Goal: Information Seeking & Learning: Learn about a topic

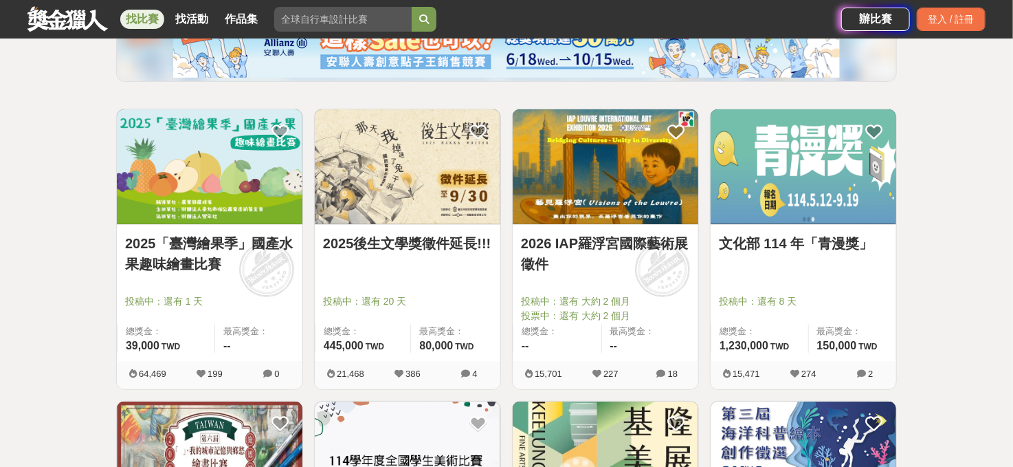
scroll to position [206, 0]
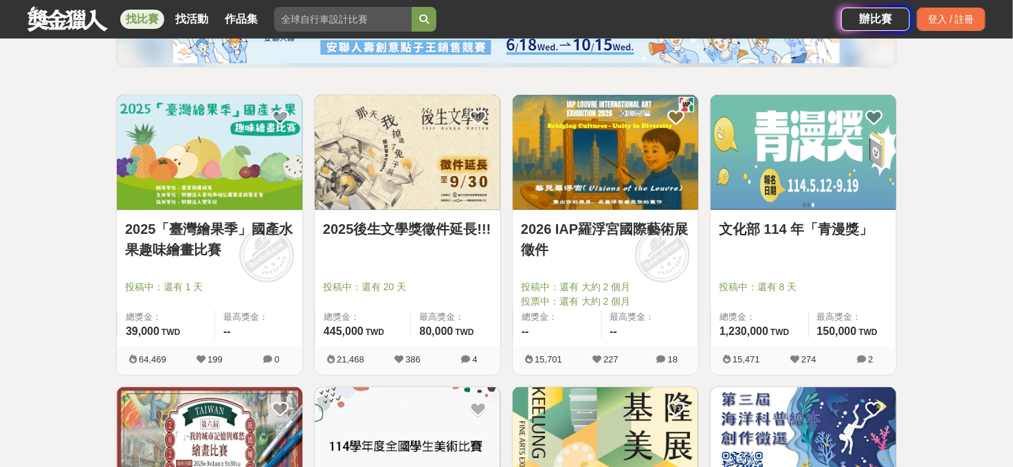
click at [761, 226] on link "文化部 114 年「青漫獎」" at bounding box center [803, 228] width 169 height 21
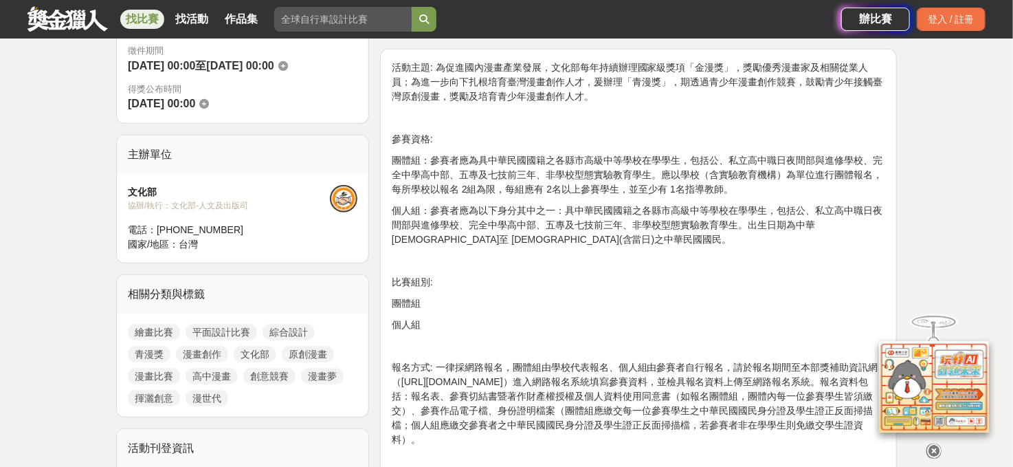
scroll to position [412, 0]
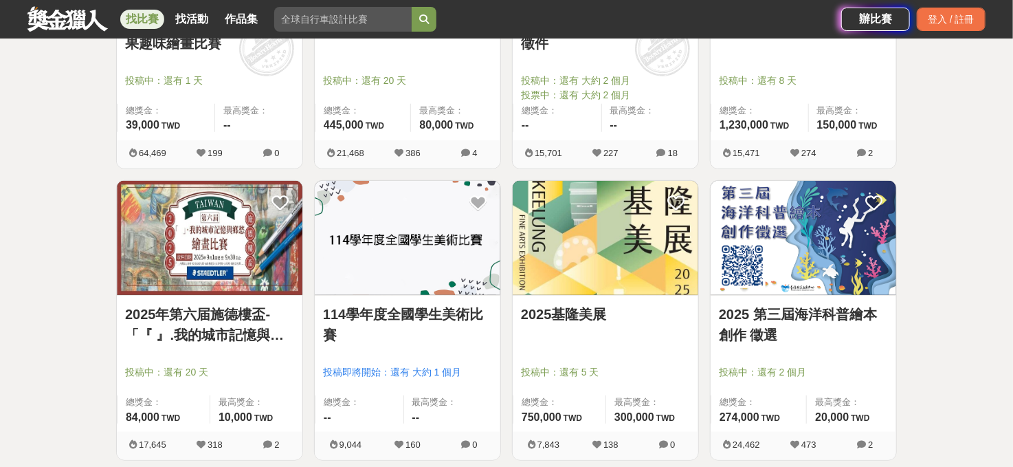
scroll to position [481, 0]
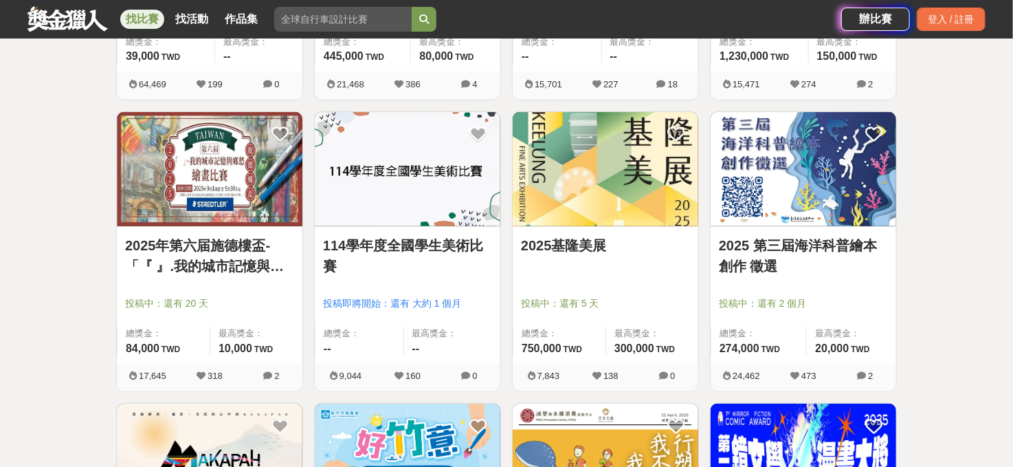
click at [391, 170] on img at bounding box center [408, 169] width 186 height 115
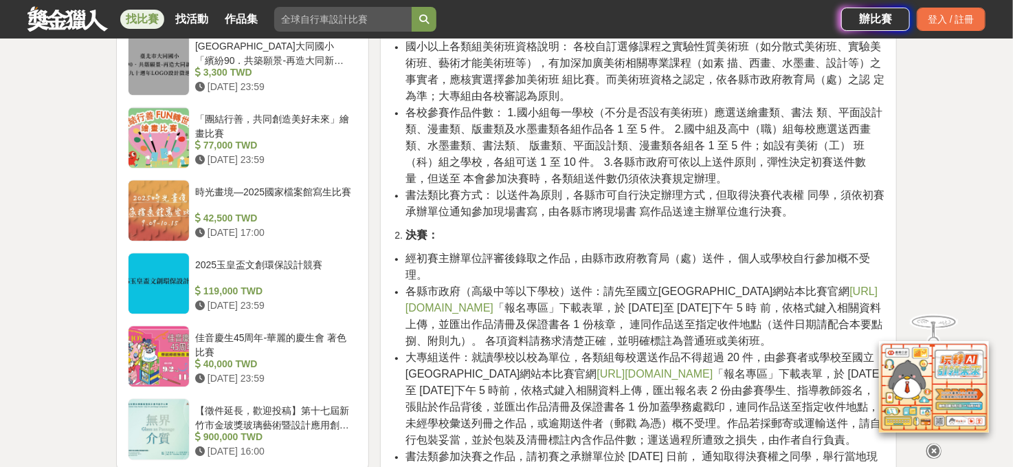
scroll to position [1649, 0]
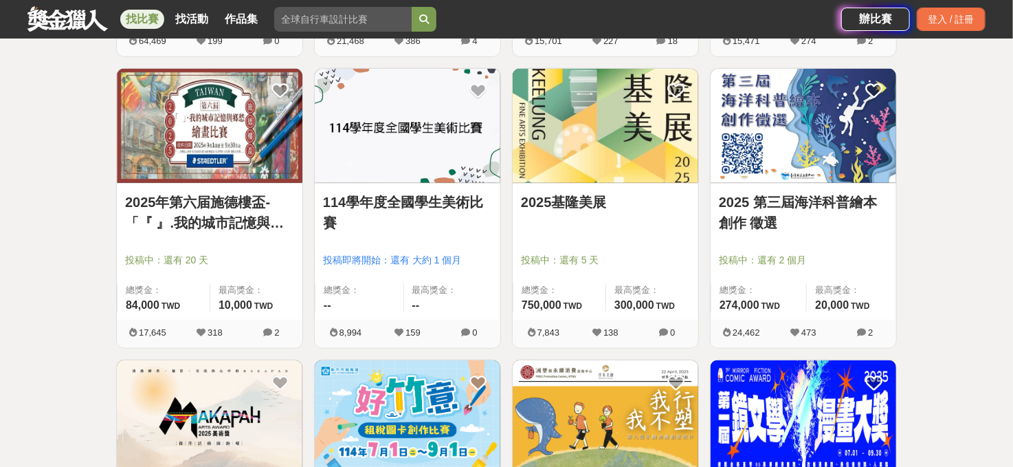
scroll to position [481, 0]
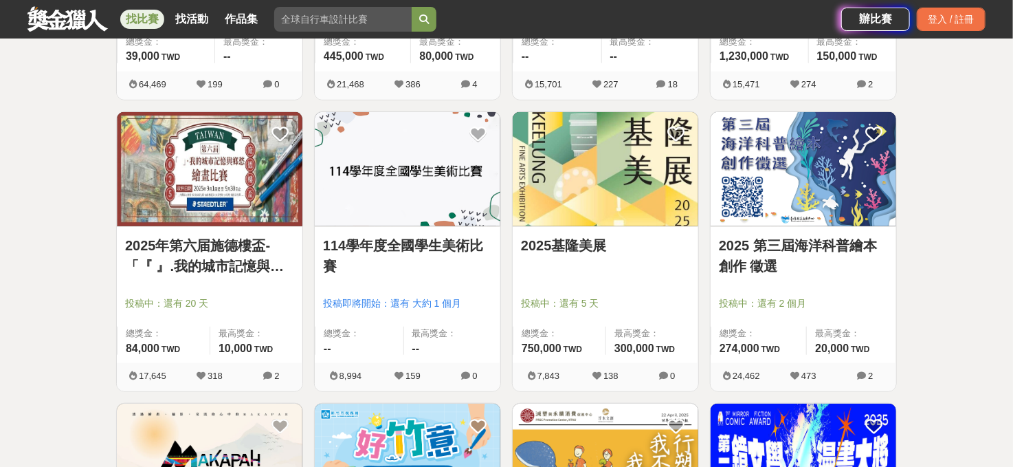
click at [827, 255] on link "2025 第三屆海洋科普繪本創作 徵選" at bounding box center [803, 255] width 169 height 41
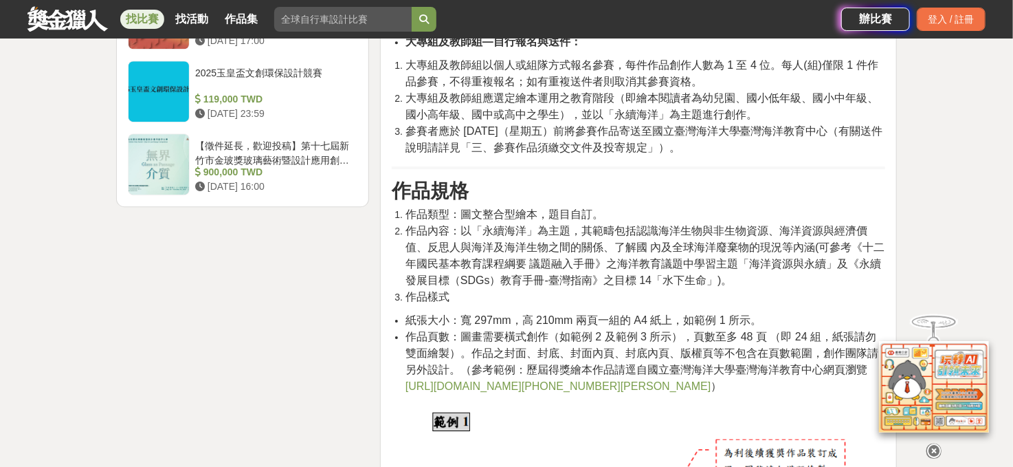
scroll to position [1924, 0]
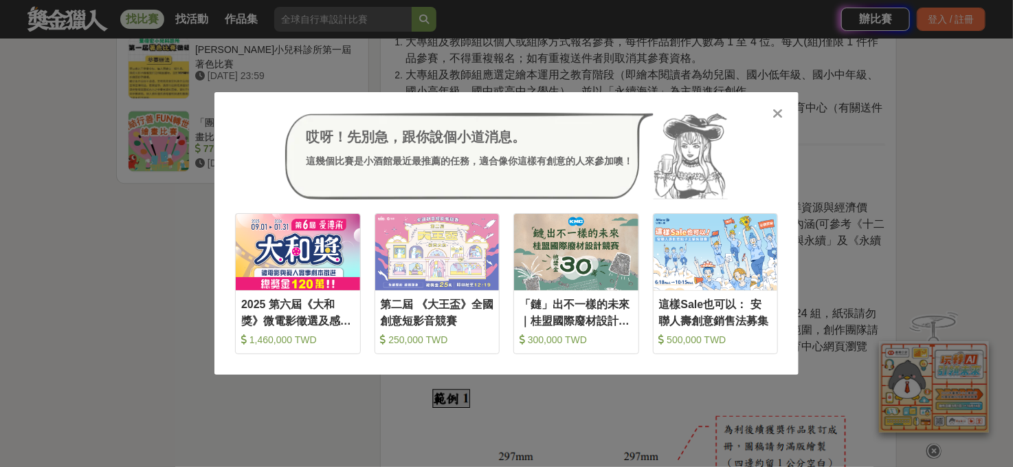
click at [773, 118] on icon at bounding box center [778, 113] width 10 height 14
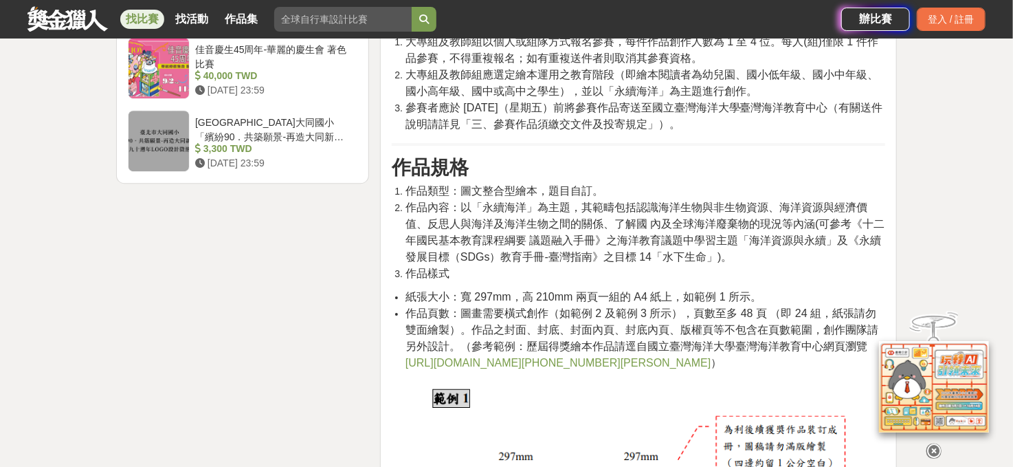
click at [606, 368] on link "https://tmec.ntou.edu.tw/p/406-1016-100118,r1457.php?Lang=zh-tw" at bounding box center [558, 363] width 306 height 12
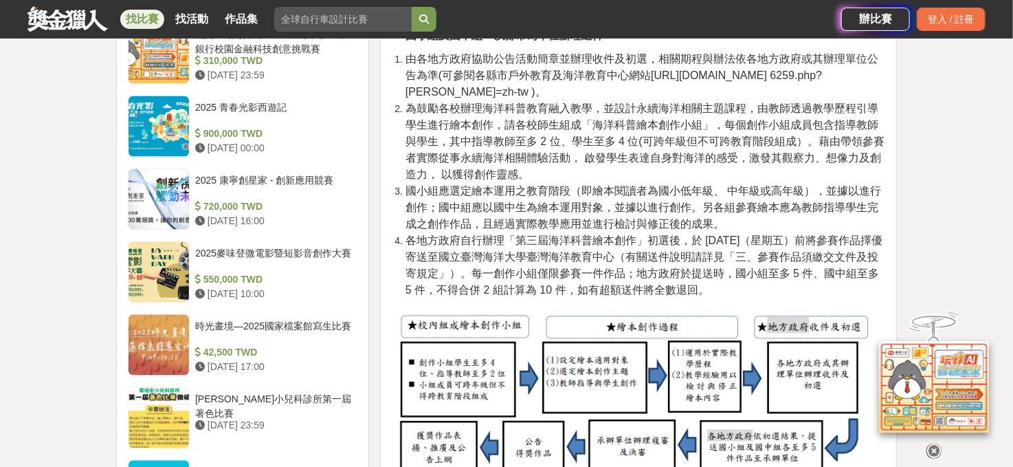
scroll to position [1099, 0]
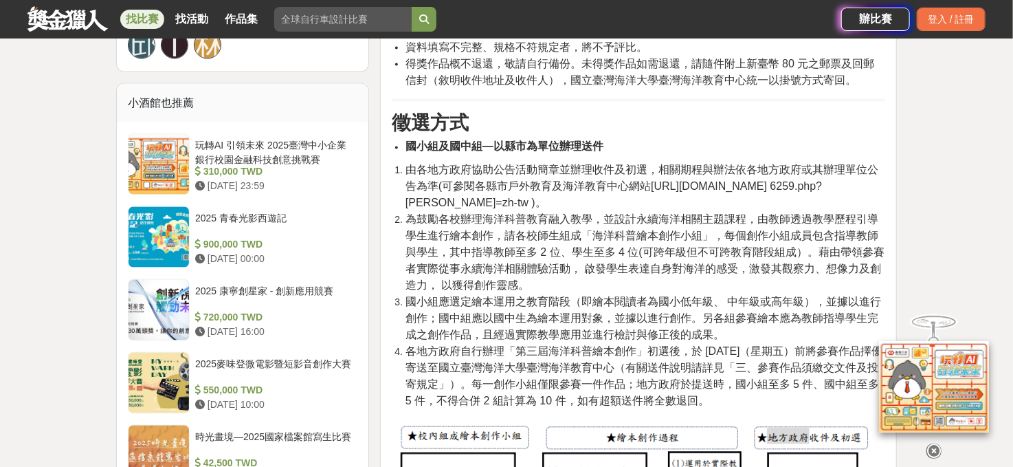
drag, startPoint x: 651, startPoint y: 197, endPoint x: 519, endPoint y: 224, distance: 135.3
click at [519, 209] on span "由各地方政府協助公告活動簡章並辦理收件及初選，相關期程與辦法依各地方政府或其辦理單位公告為準(可參閱各縣市戶外教育及海洋教育中心網站https://tmec.…" at bounding box center [641, 186] width 473 height 45
copy span "https://tmec.ntou.edu.tw/p/412-1016- 6259.php?Lang=zh-tw"
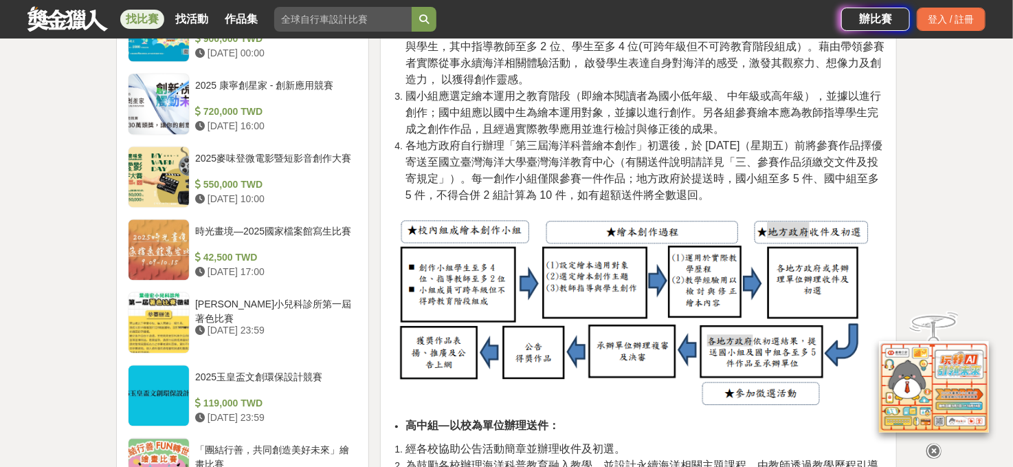
scroll to position [1237, 0]
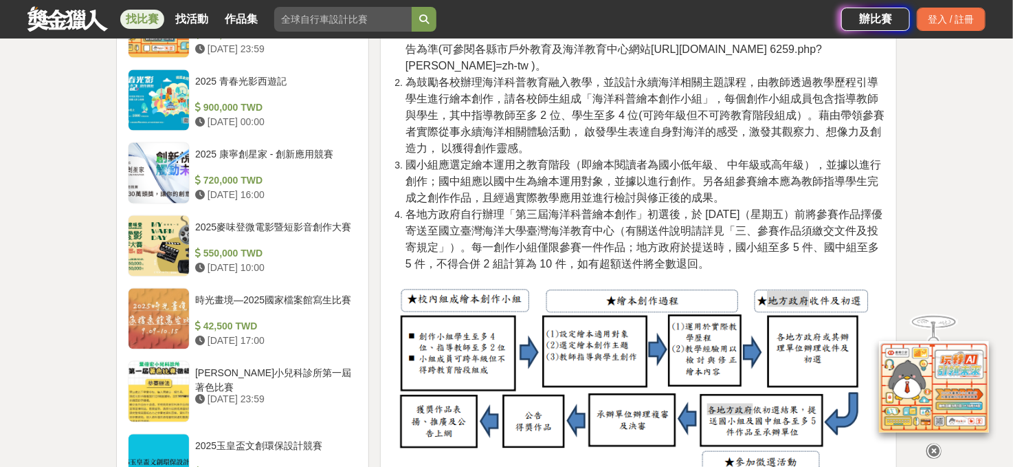
click at [936, 443] on icon at bounding box center [933, 450] width 15 height 15
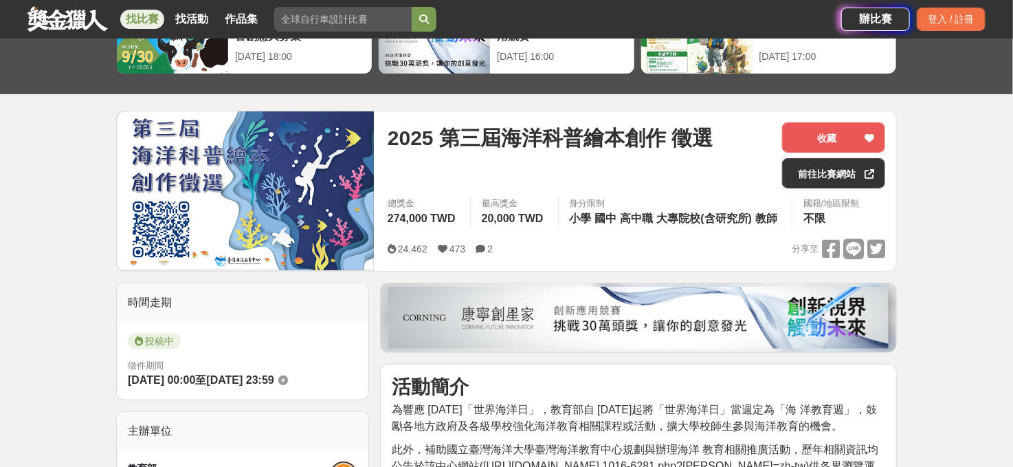
scroll to position [69, 0]
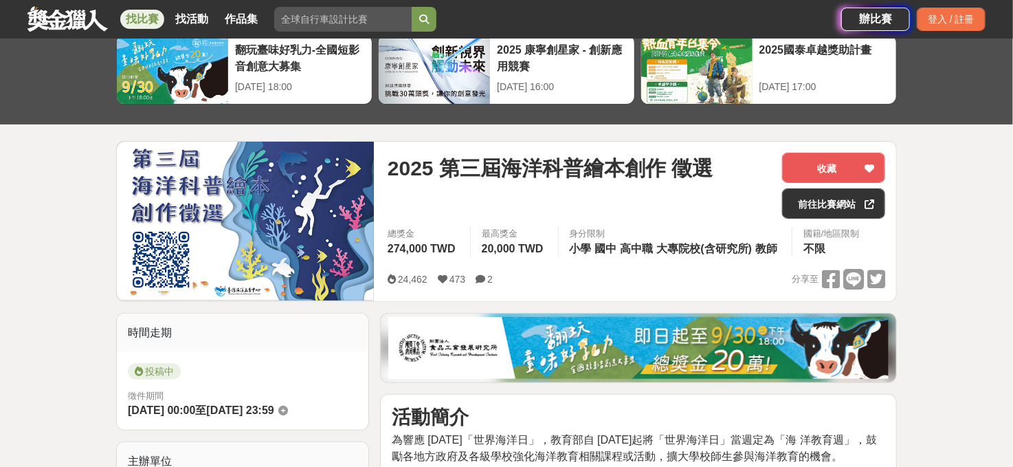
click at [280, 189] on img at bounding box center [245, 221] width 257 height 159
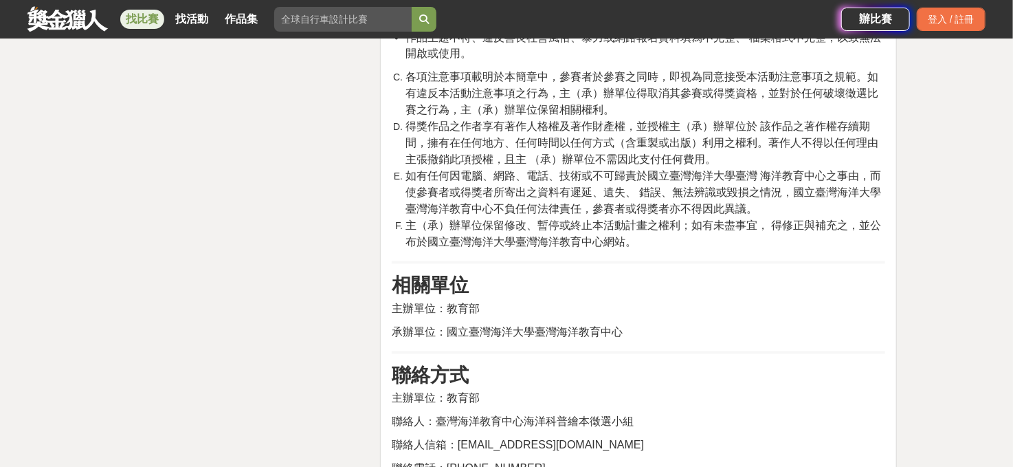
scroll to position [3504, 0]
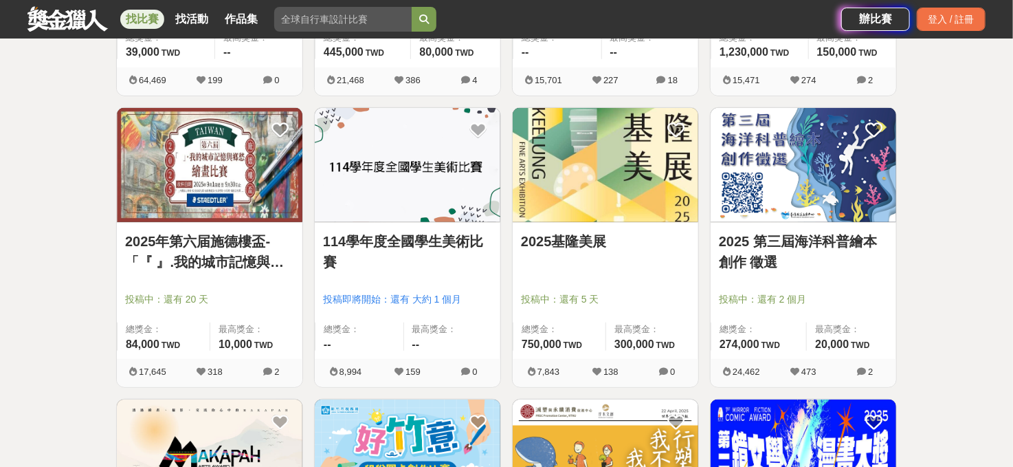
scroll to position [481, 0]
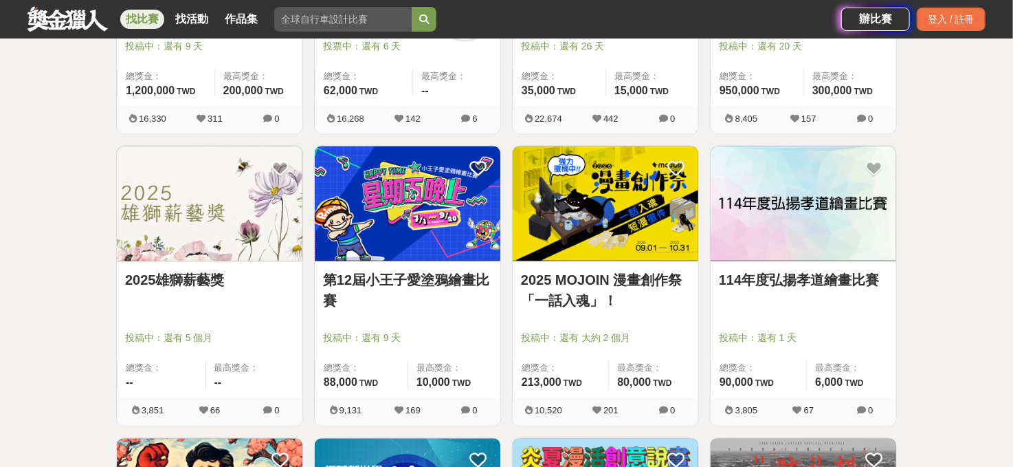
scroll to position [1031, 0]
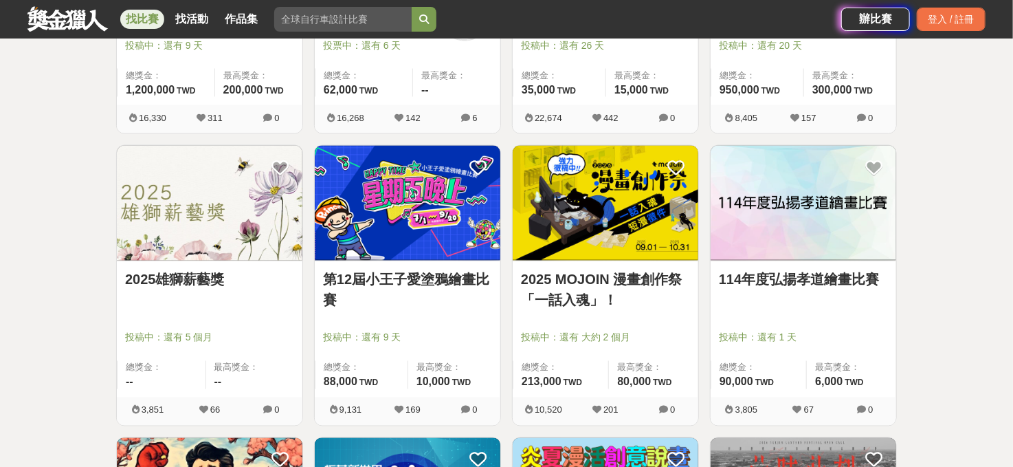
click at [387, 269] on link "第12屆小王子愛塗鴉繪畫比賽" at bounding box center [407, 289] width 169 height 41
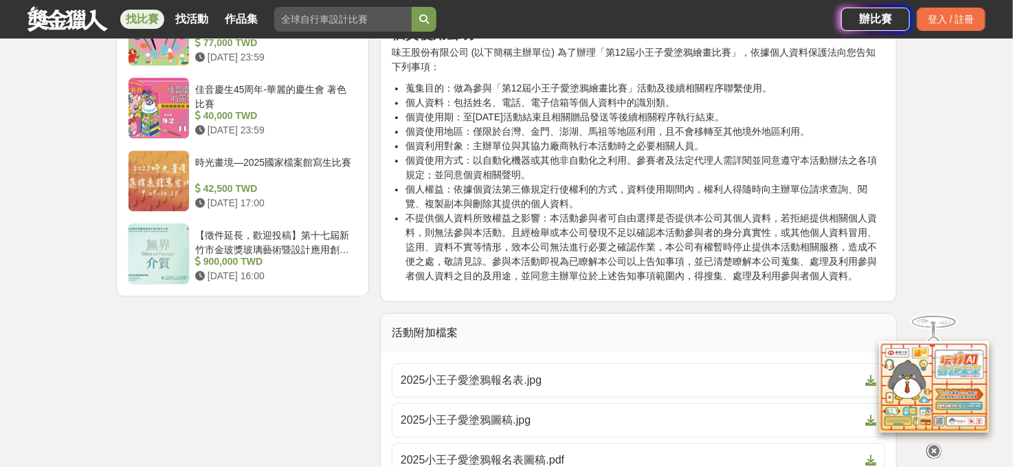
scroll to position [1924, 0]
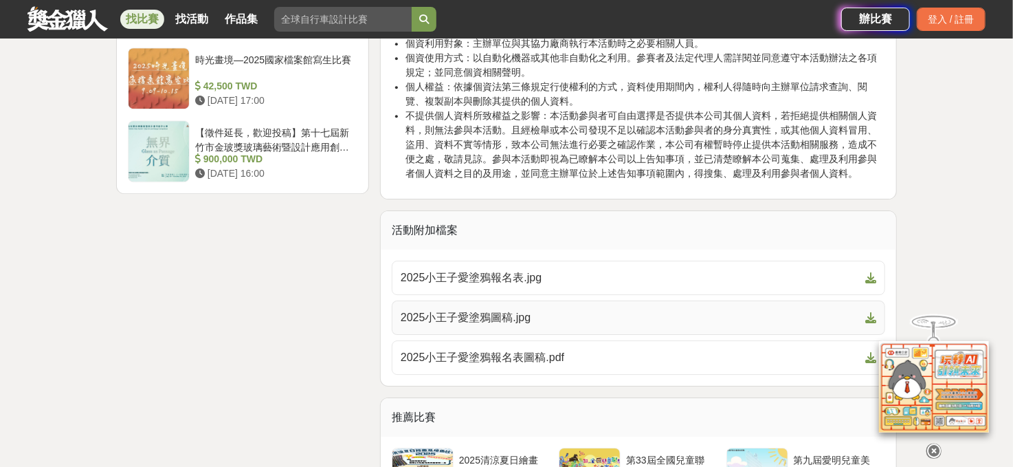
click at [472, 309] on span "2025小王子愛塗鴉圖稿.jpg" at bounding box center [630, 317] width 459 height 16
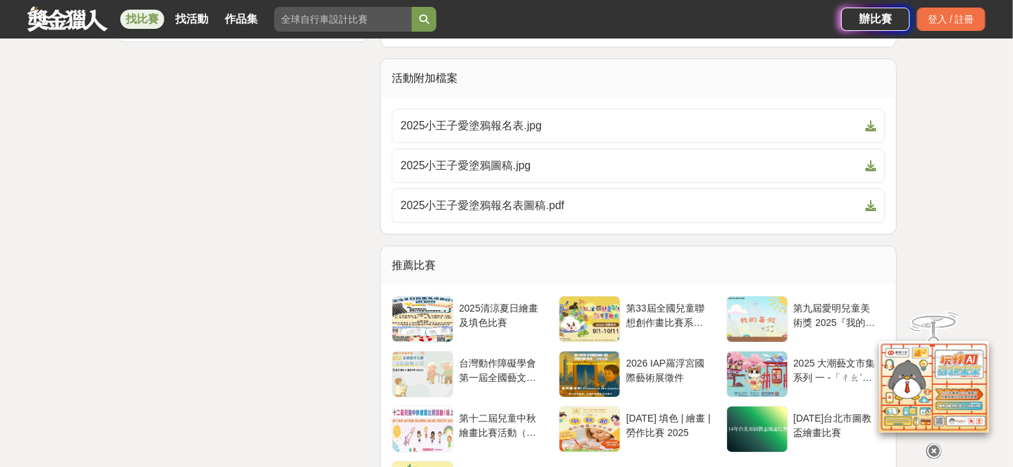
scroll to position [1992, 0]
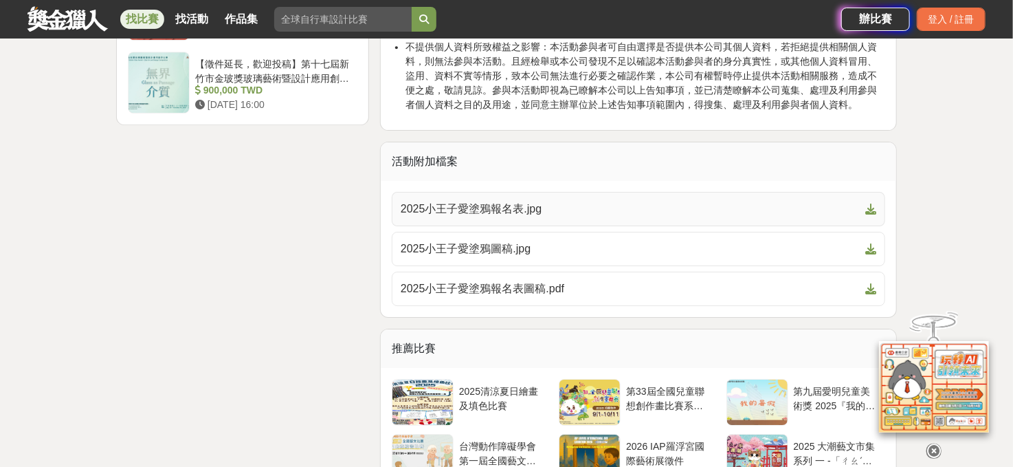
click at [874, 203] on icon at bounding box center [870, 208] width 11 height 11
click at [870, 280] on span at bounding box center [868, 288] width 16 height 16
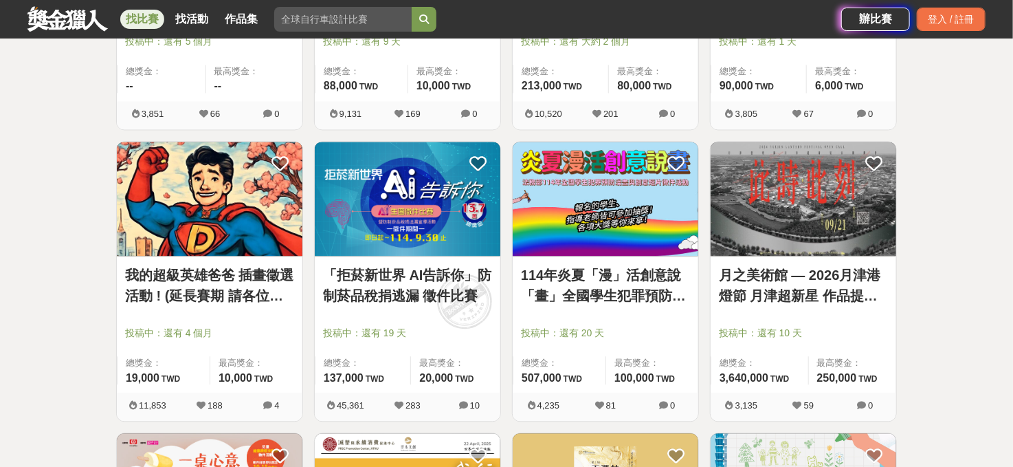
scroll to position [1305, 0]
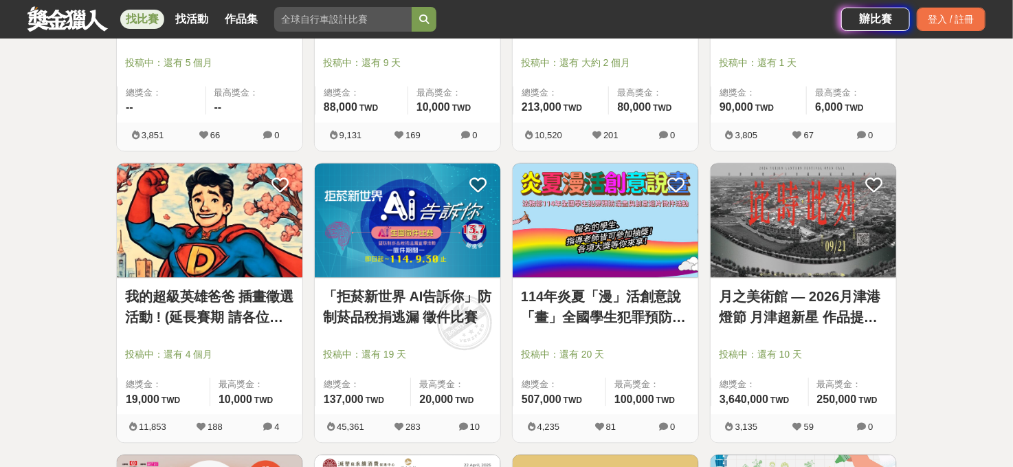
click at [227, 294] on link "我的超級英雄爸爸 插畫徵選活動 ! (延長賽期 請各位踴躍參與)" at bounding box center [209, 306] width 169 height 41
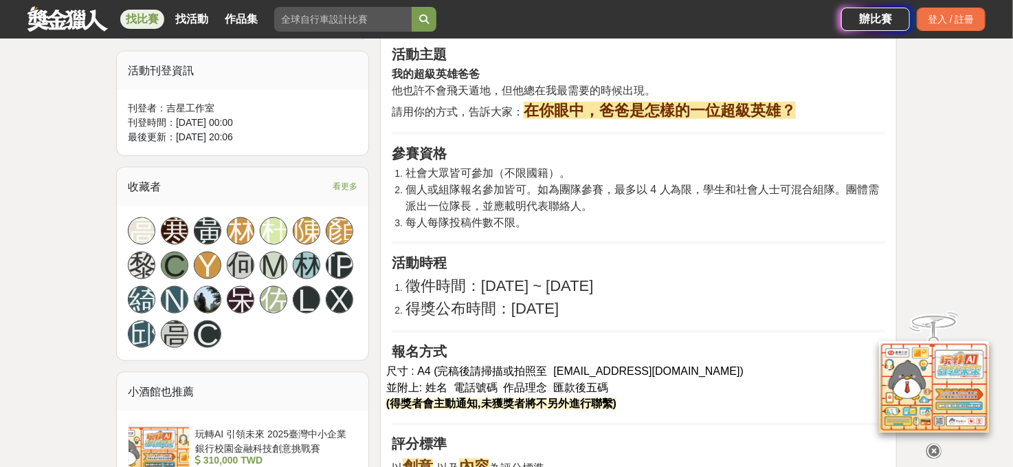
scroll to position [824, 0]
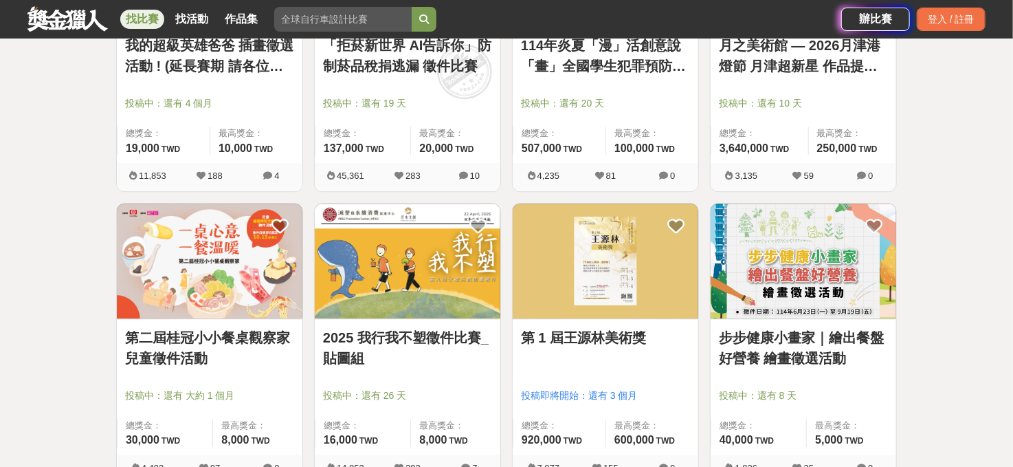
scroll to position [1580, 0]
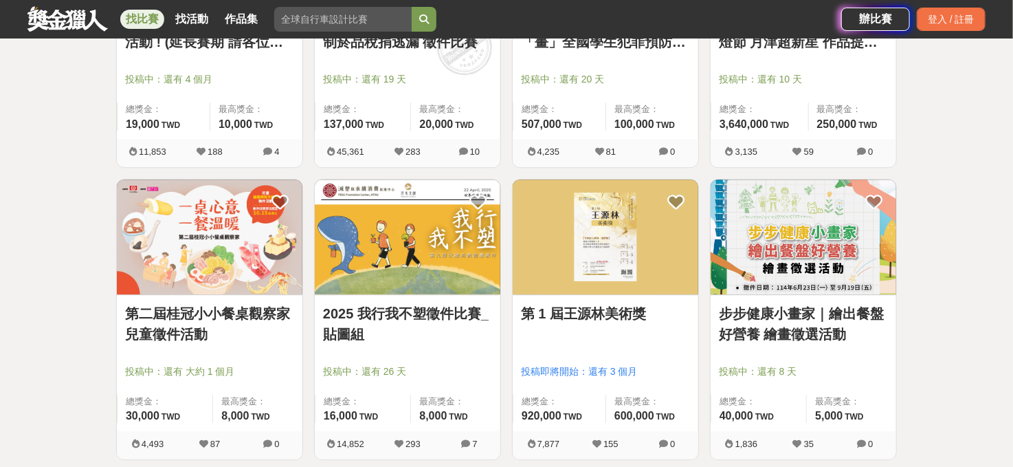
click at [405, 309] on link "2025 我行我不塑徵件比賽_貼圖組" at bounding box center [407, 323] width 169 height 41
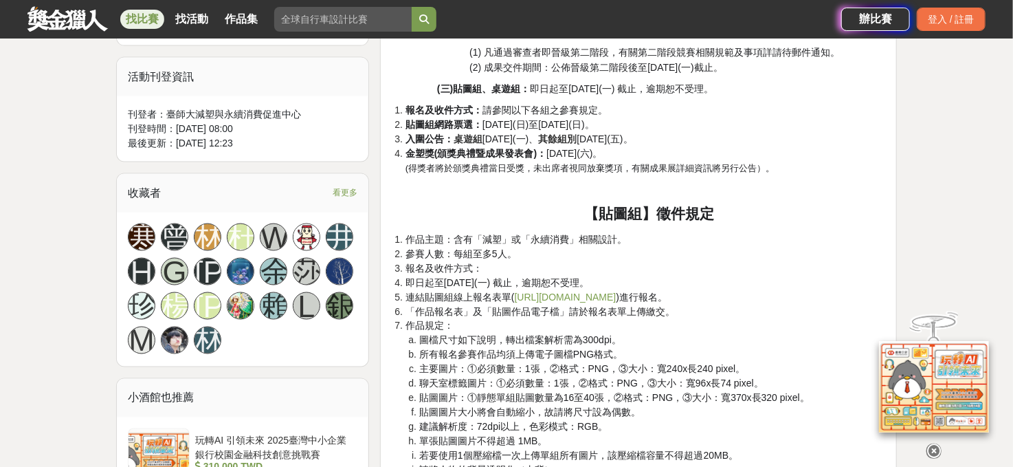
scroll to position [893, 0]
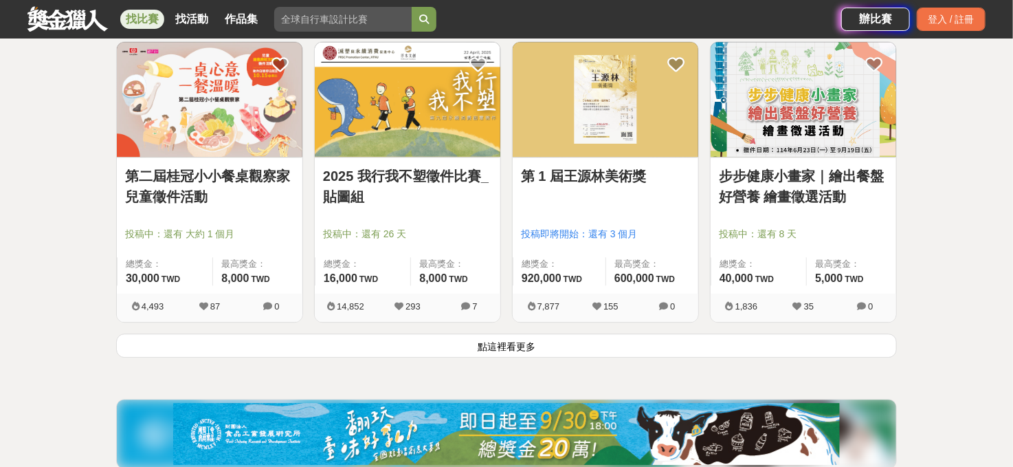
scroll to position [1649, 0]
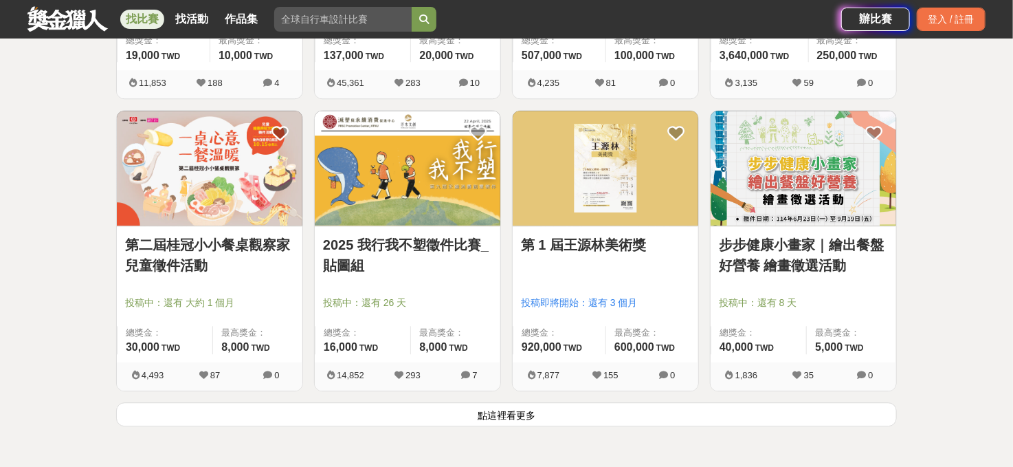
click at [491, 406] on button "點這裡看更多" at bounding box center [506, 414] width 780 height 24
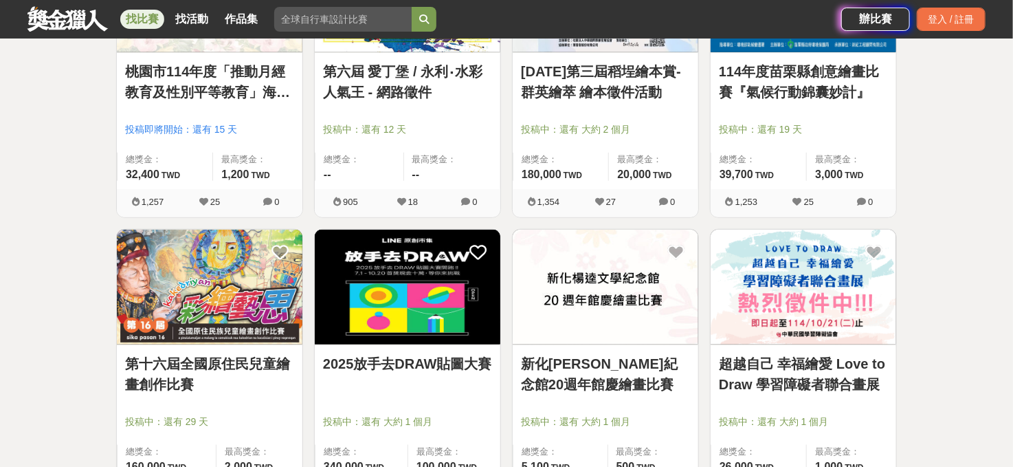
scroll to position [3092, 0]
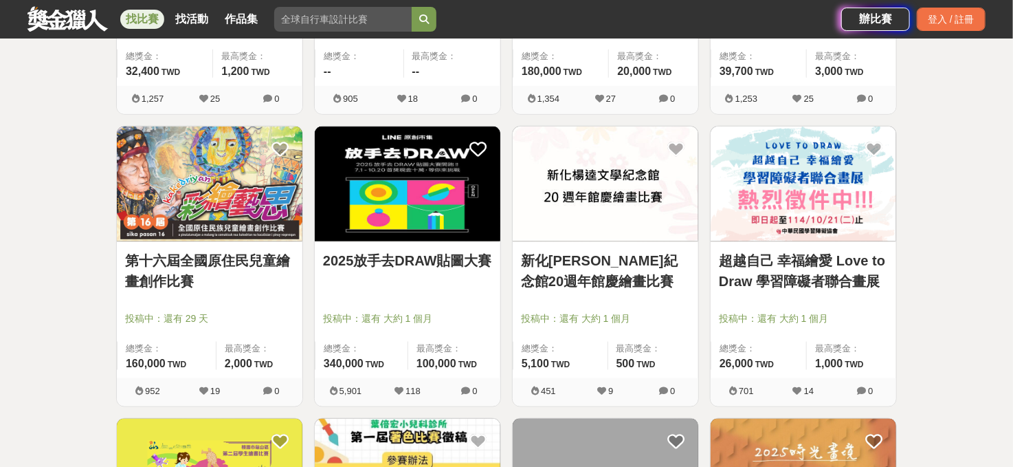
click at [194, 256] on link "第十六屆全國原住民兒童繪畫創作比賽" at bounding box center [209, 270] width 169 height 41
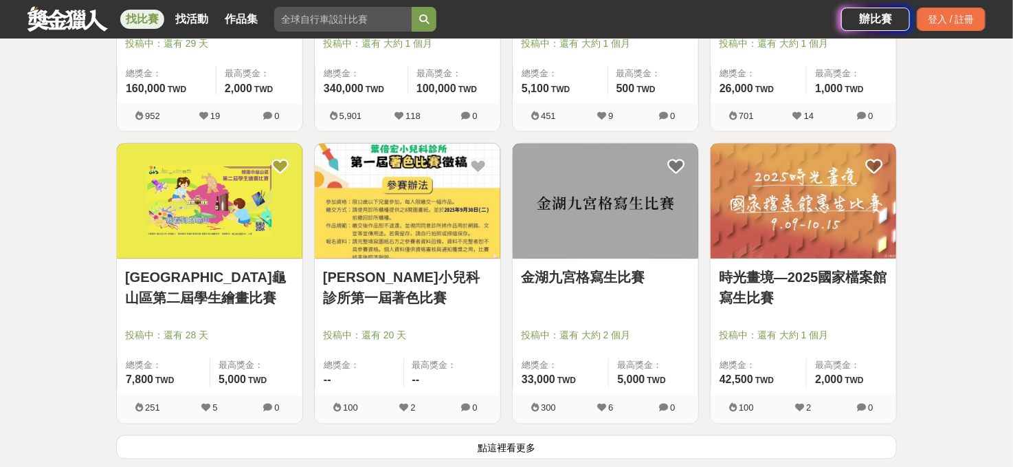
scroll to position [3435, 0]
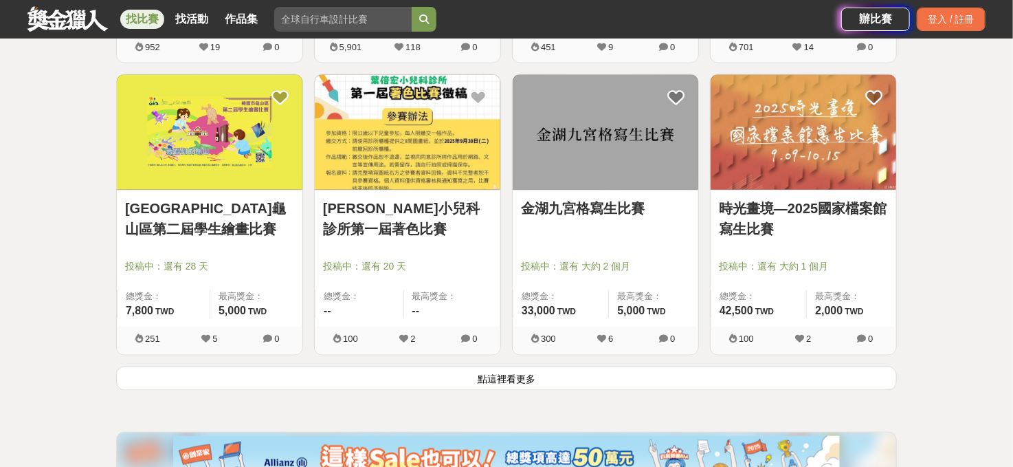
click at [803, 204] on link "時光畫境—2025國家檔案館寫生比賽" at bounding box center [803, 219] width 169 height 41
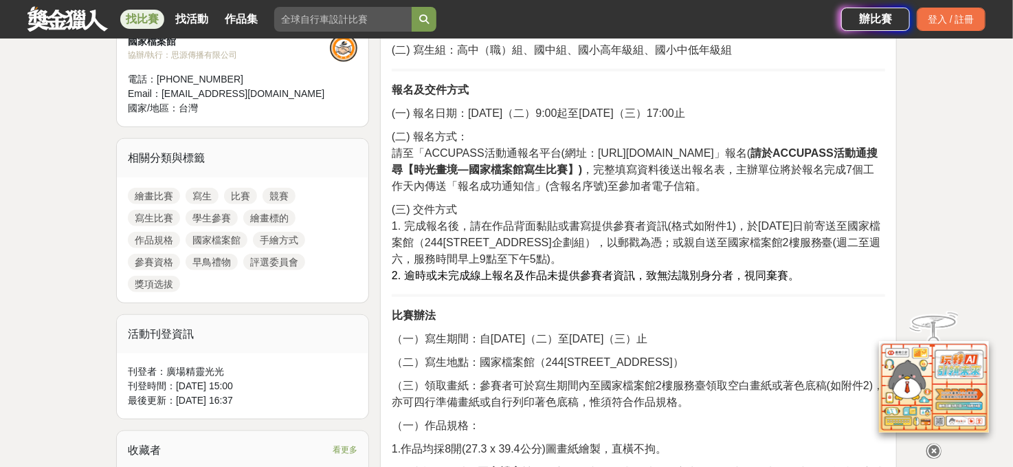
scroll to position [550, 0]
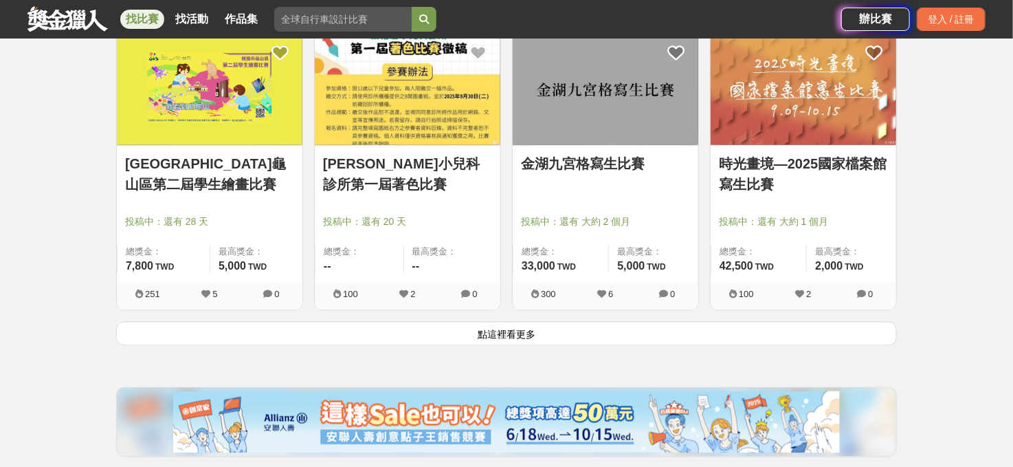
scroll to position [3504, 0]
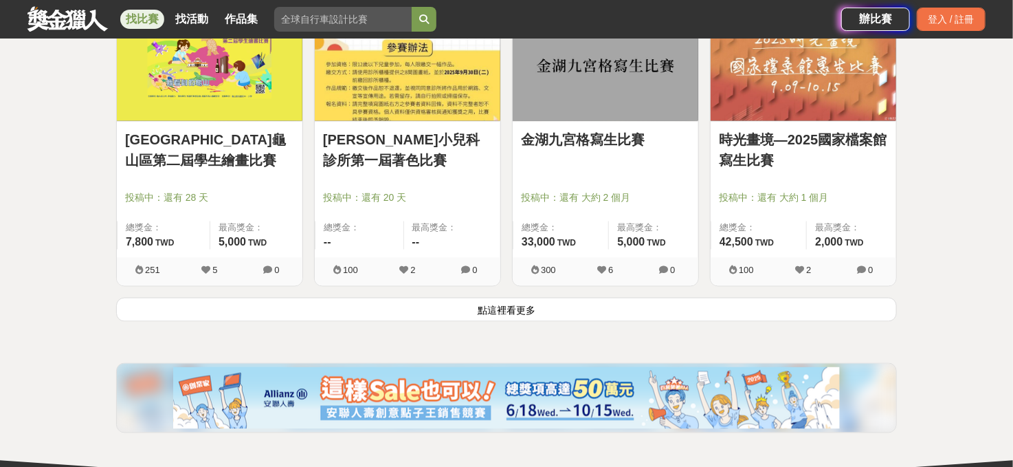
click at [497, 308] on button "點這裡看更多" at bounding box center [506, 309] width 780 height 24
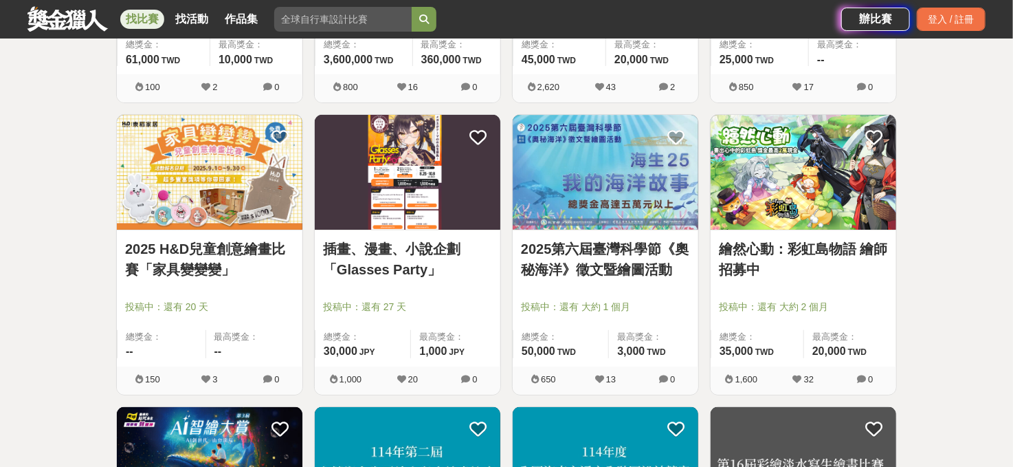
scroll to position [4878, 0]
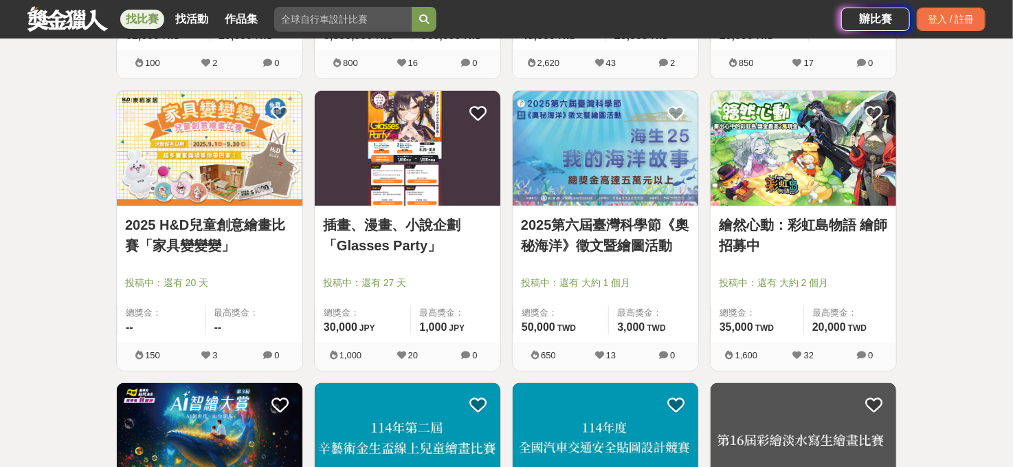
click at [647, 231] on link "2025第六屆臺灣科學節《奧秘海洋》徵文暨繪圖活動" at bounding box center [605, 234] width 169 height 41
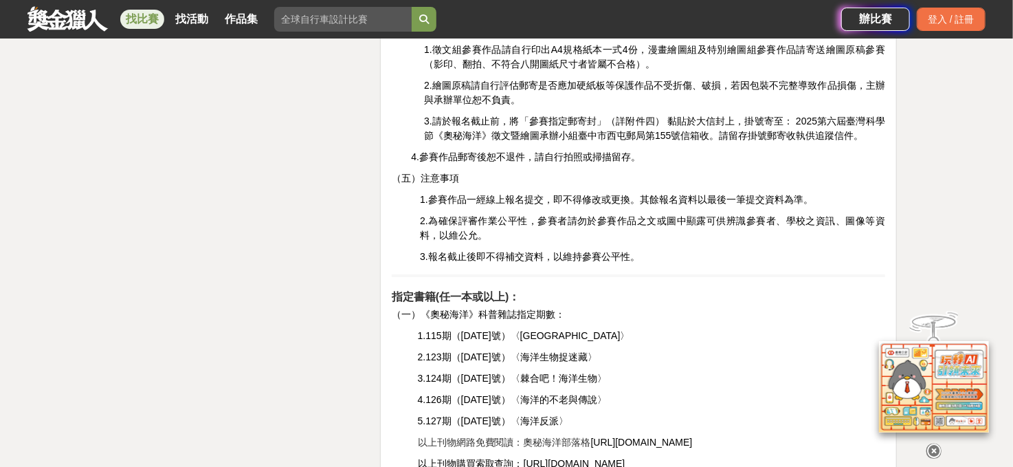
scroll to position [2385, 0]
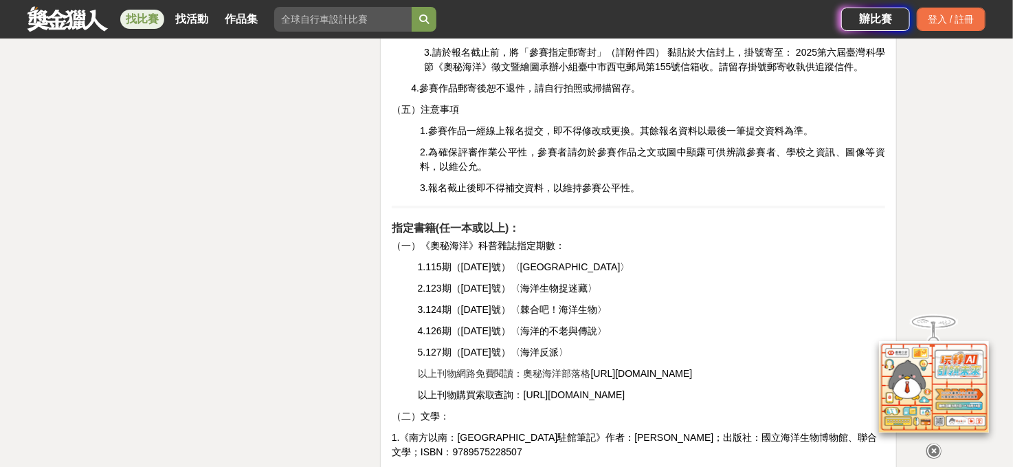
drag, startPoint x: 587, startPoint y: 355, endPoint x: 799, endPoint y: 357, distance: 211.6
click at [799, 366] on p "以上刊物網路免費閱讀：奧秘海洋部落格 https://oceanomics.blogspot.com/p/2023.html" at bounding box center [651, 373] width 467 height 14
copy span "https://oceanomics.blogspot.com/p/2023.html"
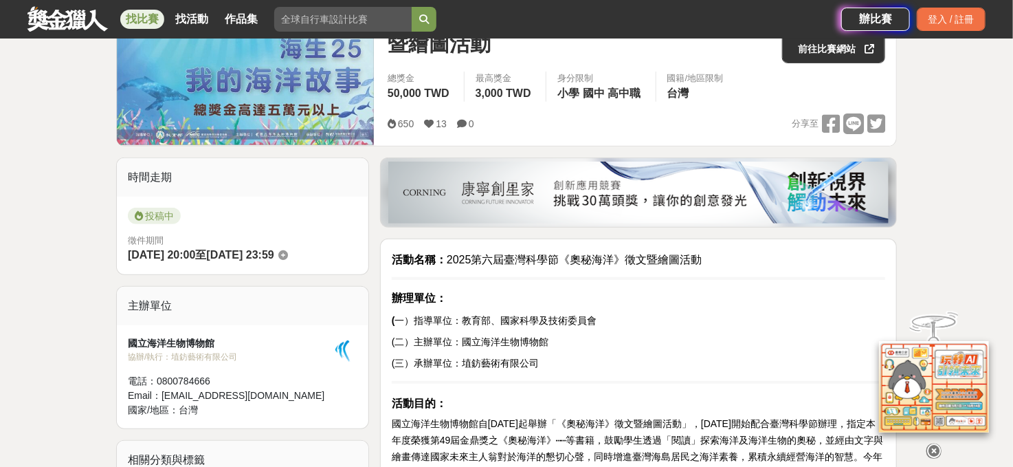
scroll to position [49, 0]
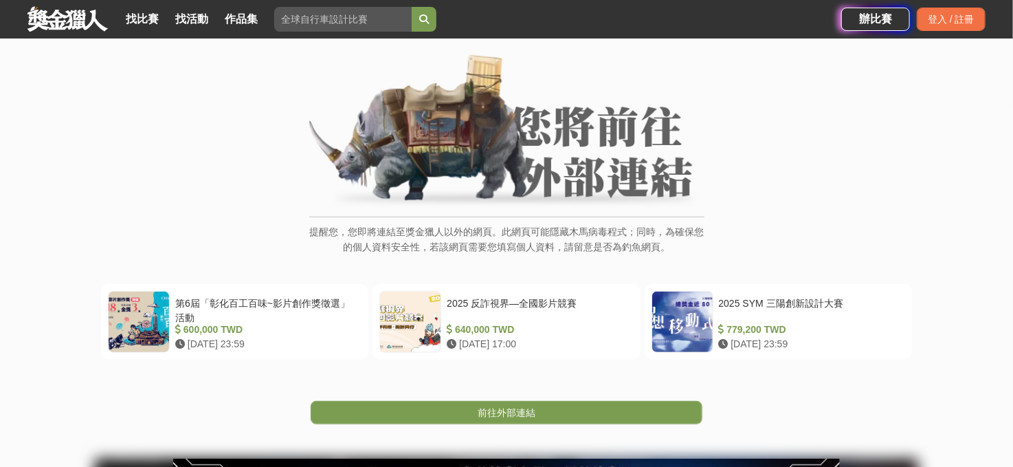
scroll to position [344, 0]
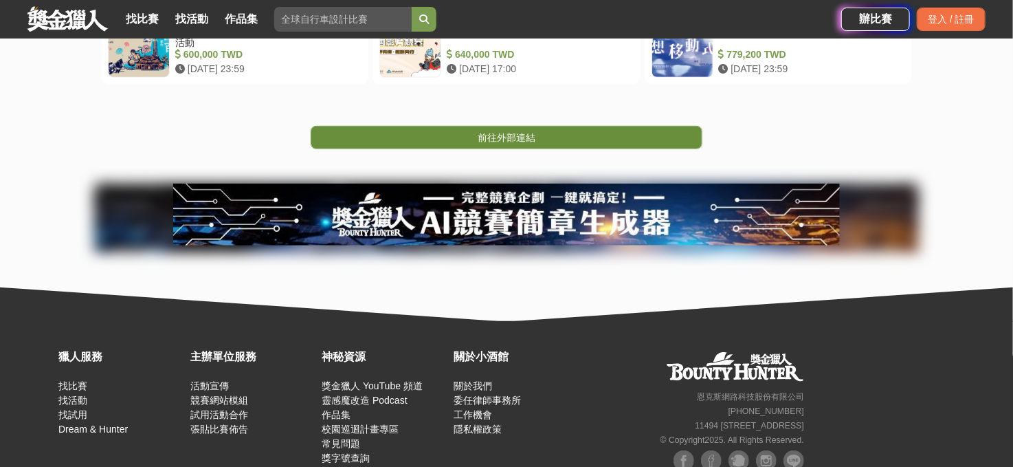
click at [565, 139] on link "前往外部連結" at bounding box center [507, 137] width 392 height 23
